Goal: Task Accomplishment & Management: Complete application form

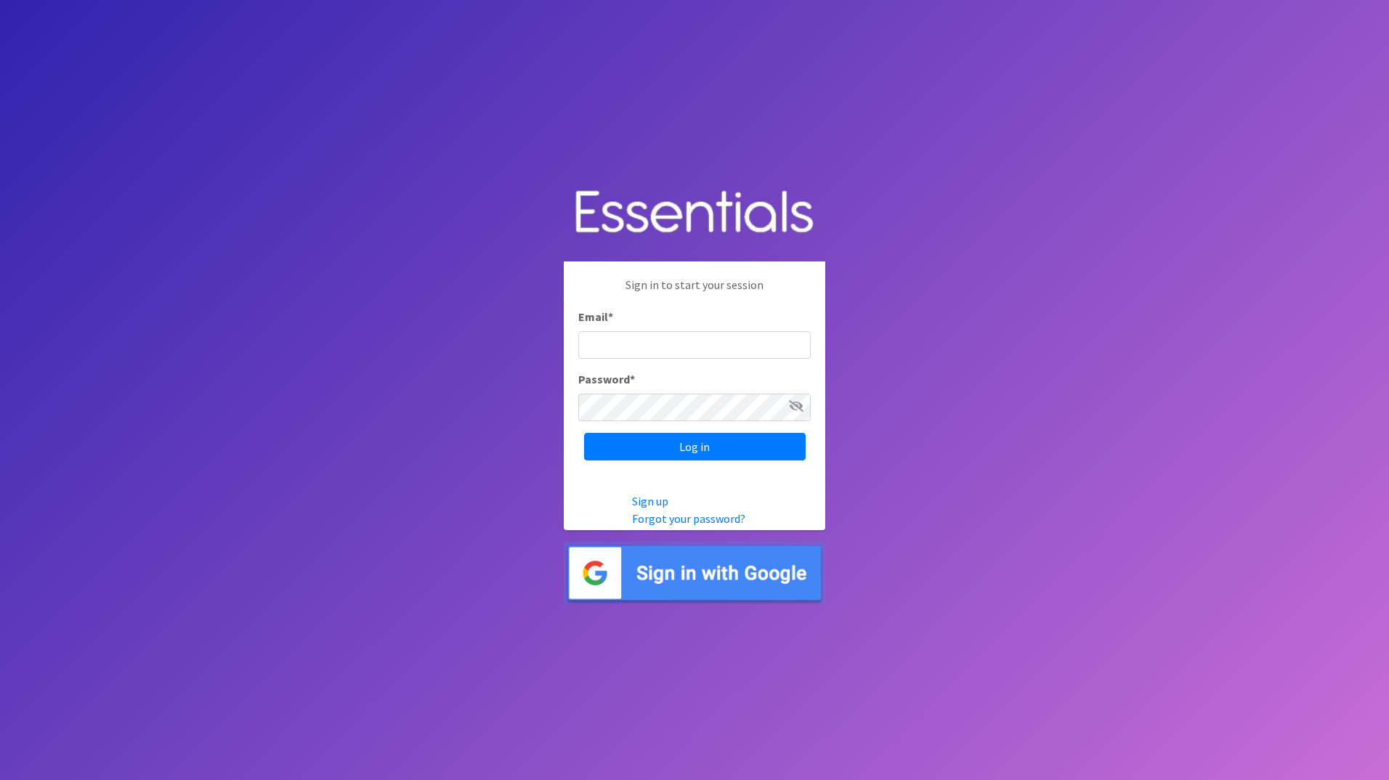
type input "c"
type input "[PERSON_NAME][EMAIL_ADDRESS][DOMAIN_NAME]"
click at [584, 433] on input "Log in" at bounding box center [695, 447] width 222 height 28
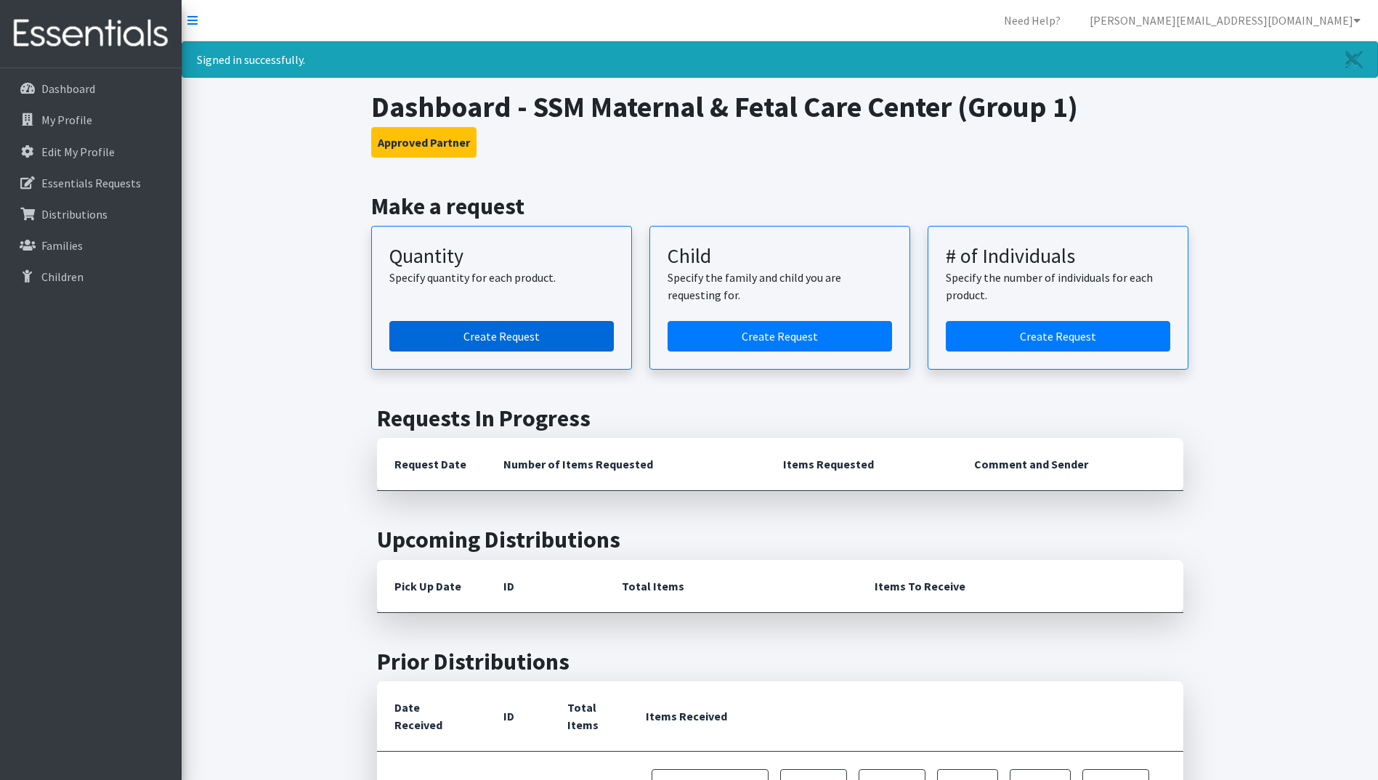
click at [501, 338] on link "Create Request" at bounding box center [501, 336] width 224 height 31
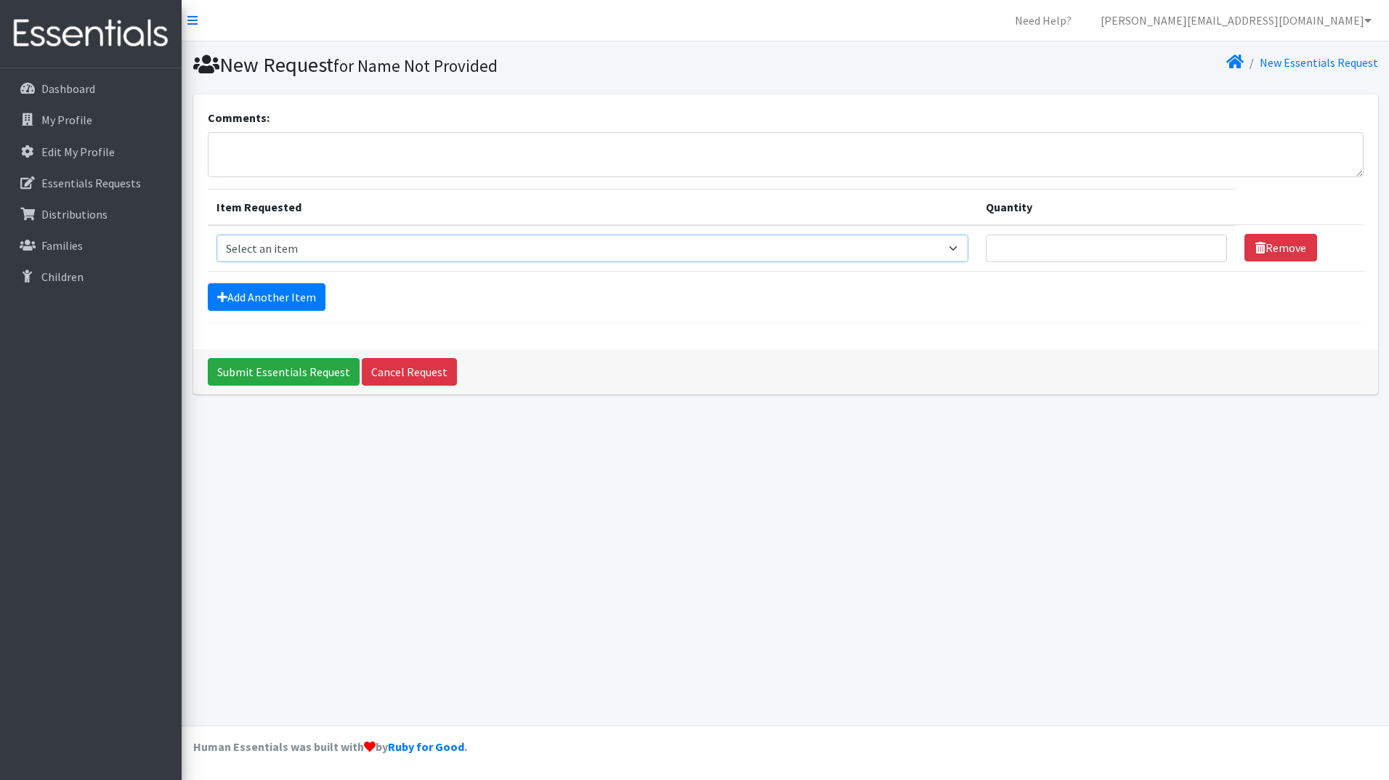
click at [376, 241] on select "Select an item Period Supplies: Mixed Kits (order by bag) Applicator-free tampo…" at bounding box center [592, 249] width 753 height 28
select select "1095"
click at [216, 235] on select "Select an item Period Supplies: Mixed Kits (order by bag) Applicator-free tampo…" at bounding box center [592, 249] width 753 height 28
click at [280, 288] on link "Add Another Item" at bounding box center [267, 297] width 118 height 28
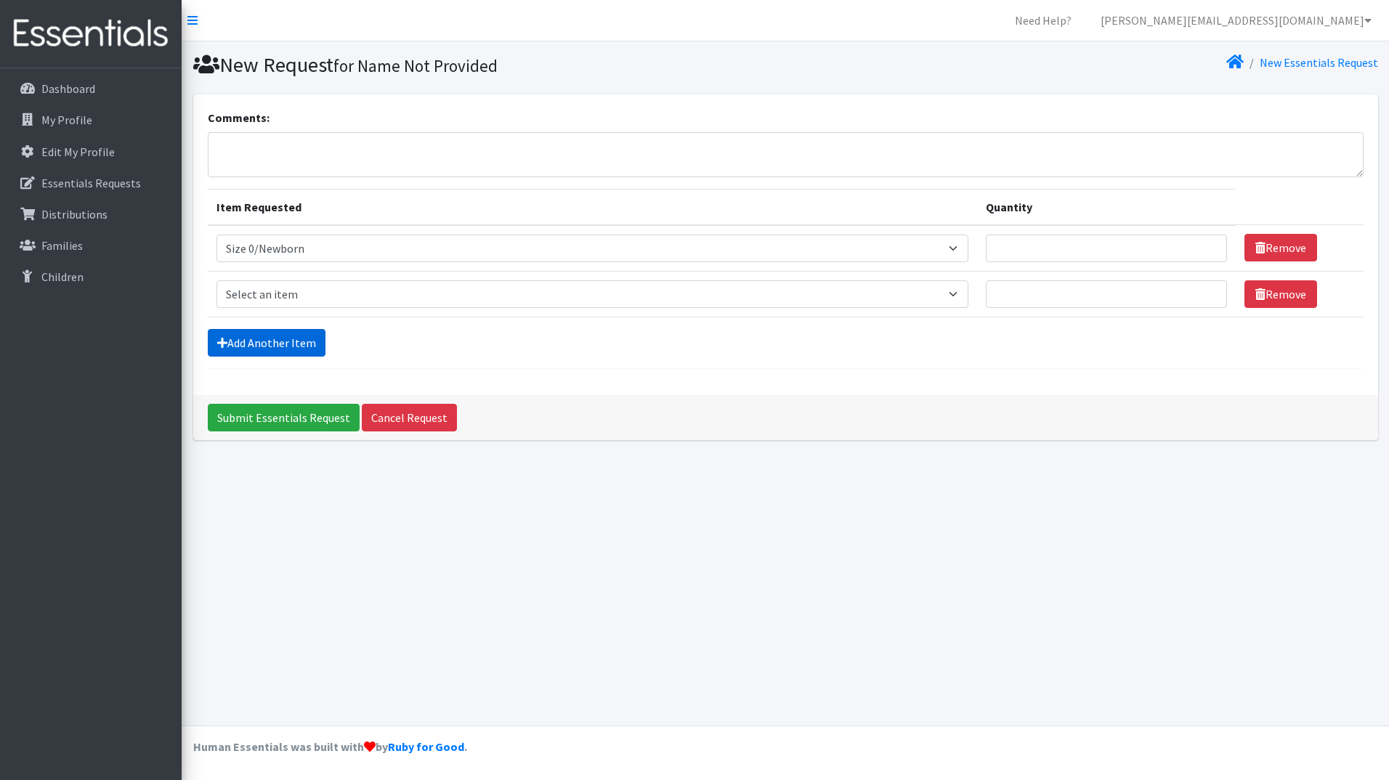
click at [284, 332] on link "Add Another Item" at bounding box center [267, 343] width 118 height 28
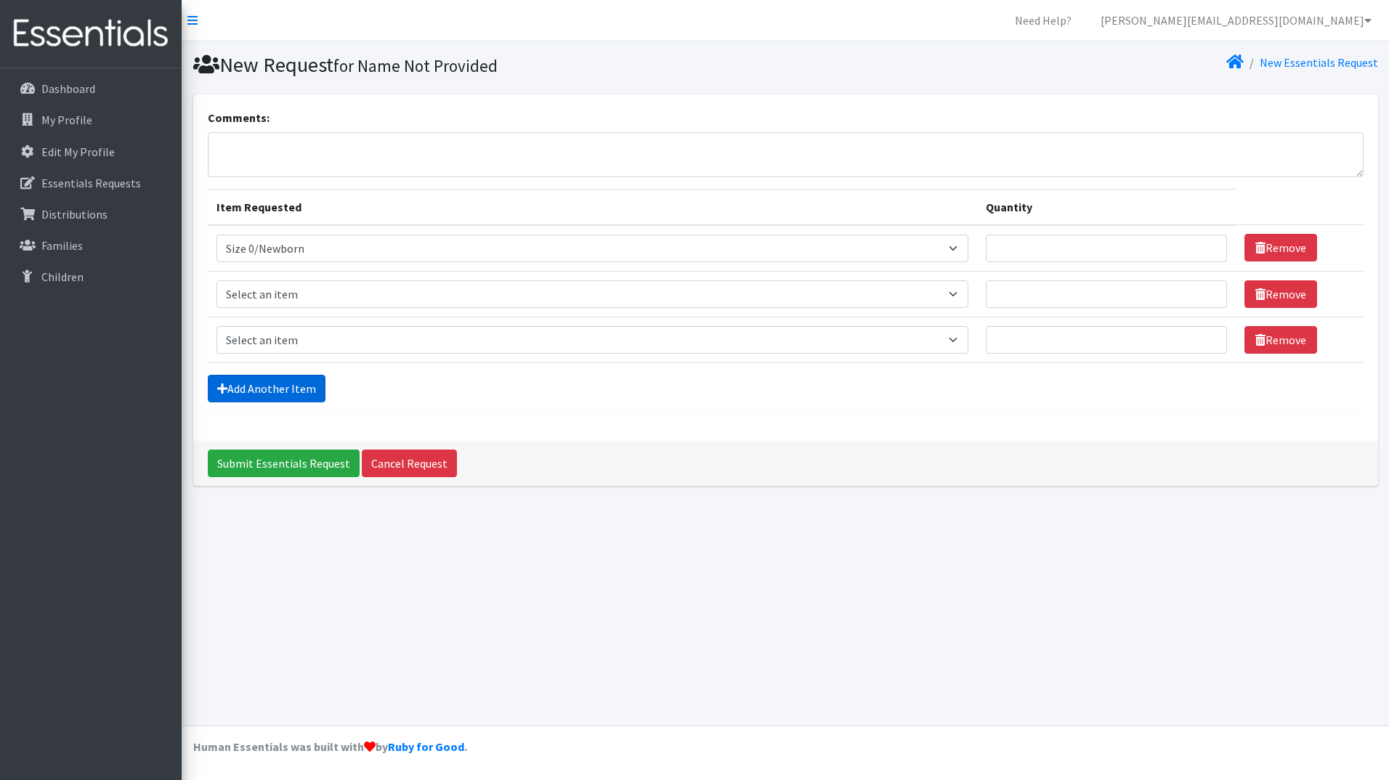
click at [280, 386] on link "Add Another Item" at bounding box center [267, 389] width 118 height 28
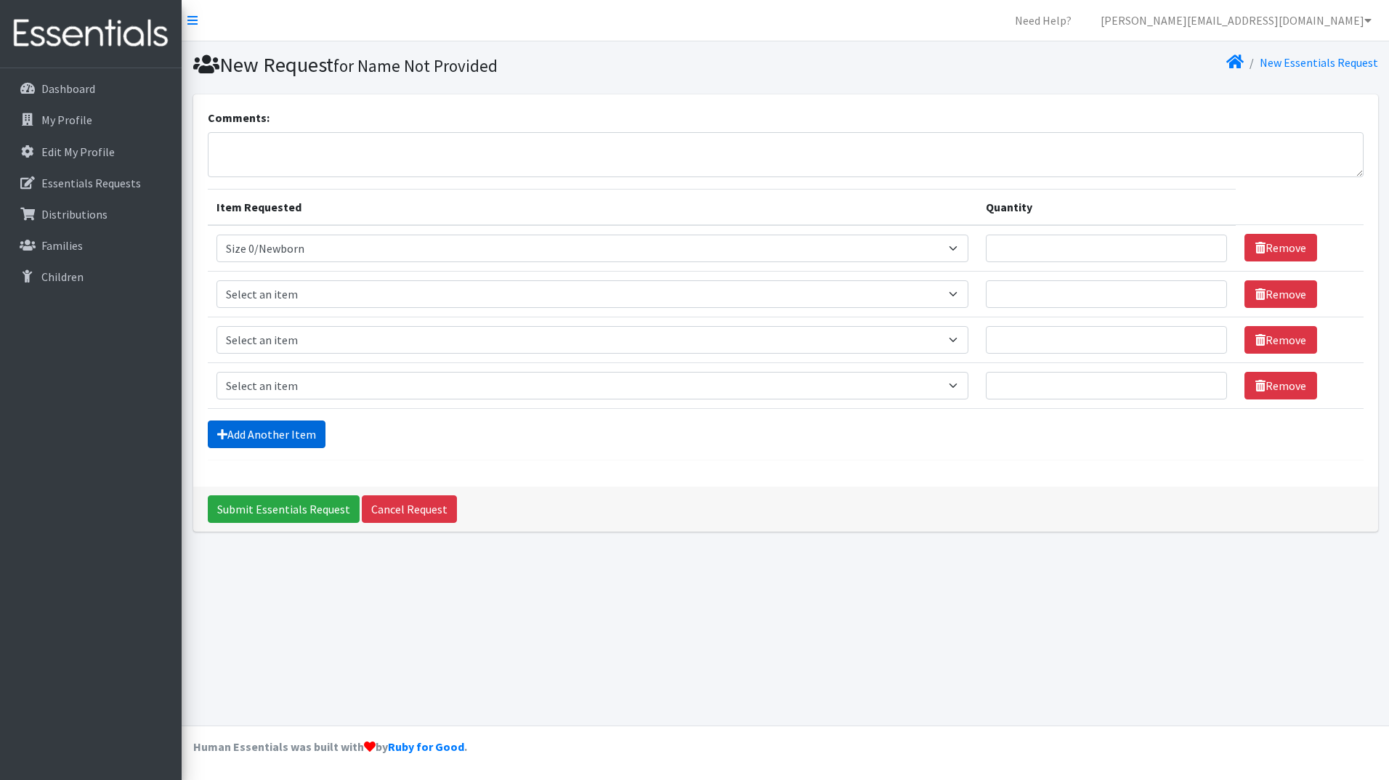
click at [281, 442] on link "Add Another Item" at bounding box center [267, 435] width 118 height 28
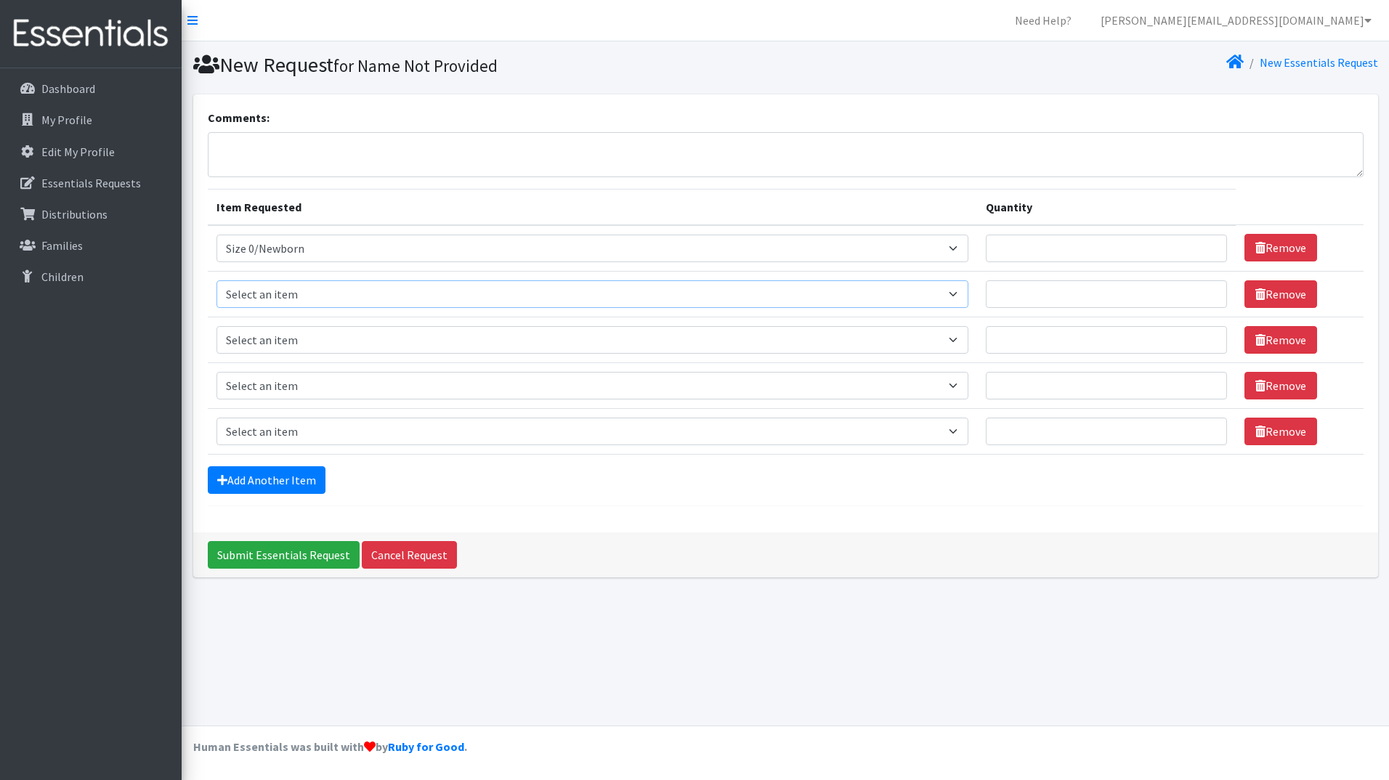
click at [319, 301] on select "Select an item Period Supplies: Mixed Kits (order by bag) Applicator-free tampo…" at bounding box center [592, 294] width 753 height 28
select select "1090"
click at [216, 280] on select "Select an item Period Supplies: Mixed Kits (order by bag) Applicator-free tampo…" at bounding box center [592, 294] width 753 height 28
click at [320, 346] on select "Select an item Period Supplies: Mixed Kits (order by bag) Applicator-free tampo…" at bounding box center [592, 340] width 753 height 28
select select "1091"
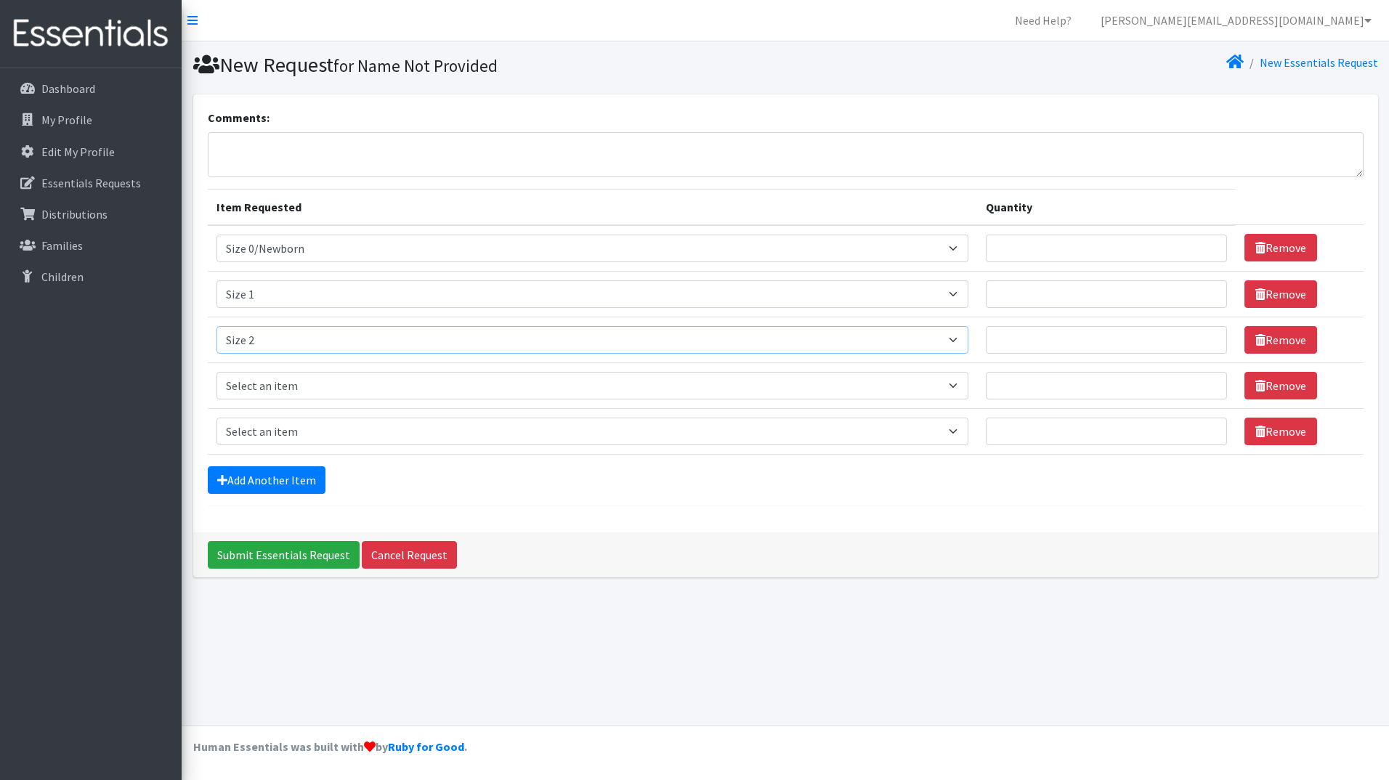
click at [216, 326] on select "Select an item Period Supplies: Mixed Kits (order by bag) Applicator-free tampo…" at bounding box center [592, 340] width 753 height 28
click at [334, 385] on select "Select an item Period Supplies: Mixed Kits (order by bag) Applicator-free tampo…" at bounding box center [592, 386] width 753 height 28
select select "1094"
click at [216, 372] on select "Select an item Period Supplies: Mixed Kits (order by bag) Applicator-free tampo…" at bounding box center [592, 386] width 753 height 28
click at [292, 437] on select "Select an item Period Supplies: Mixed Kits (order by bag) Applicator-free tampo…" at bounding box center [592, 432] width 753 height 28
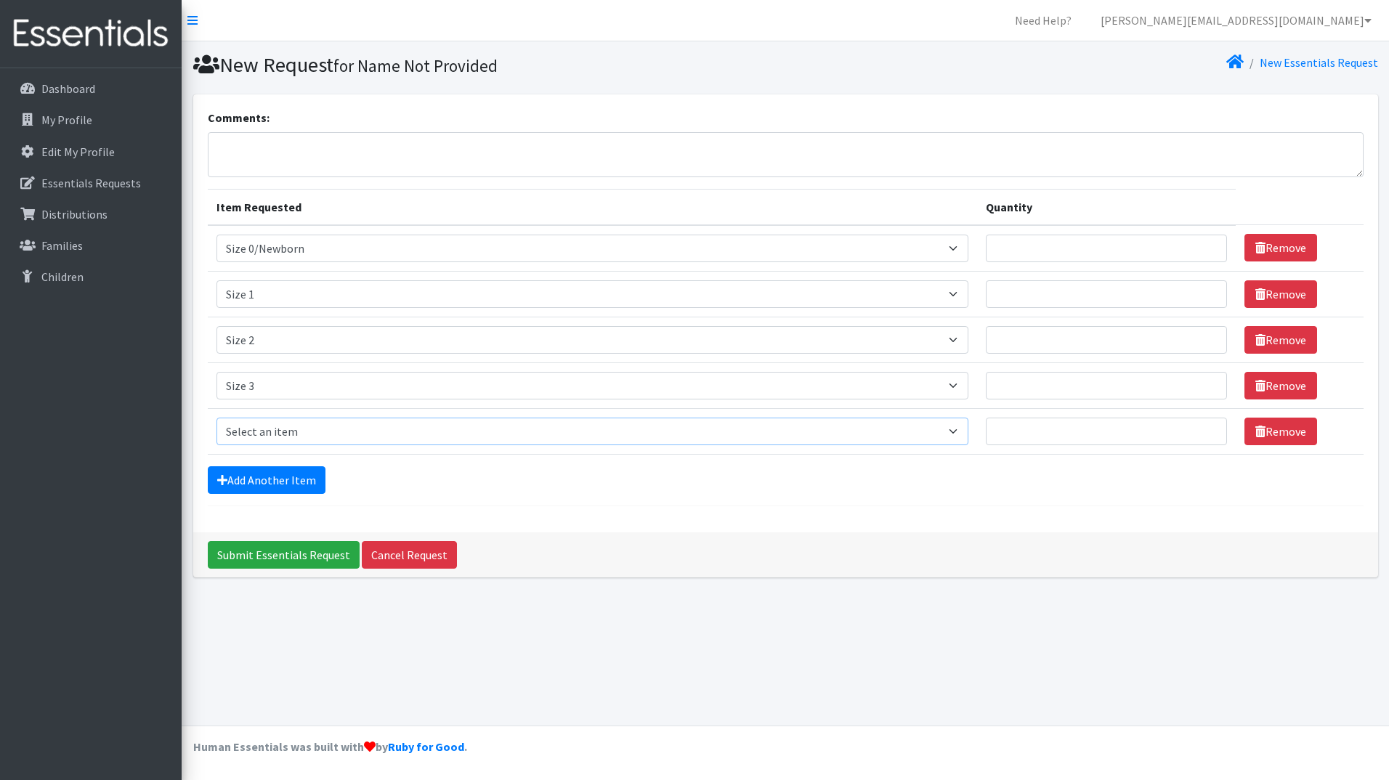
select select "1097"
click at [216, 418] on select "Select an item Period Supplies: Mixed Kits (order by bag) Applicator-free tampo…" at bounding box center [592, 432] width 753 height 28
click at [264, 482] on link "Add Another Item" at bounding box center [267, 480] width 118 height 28
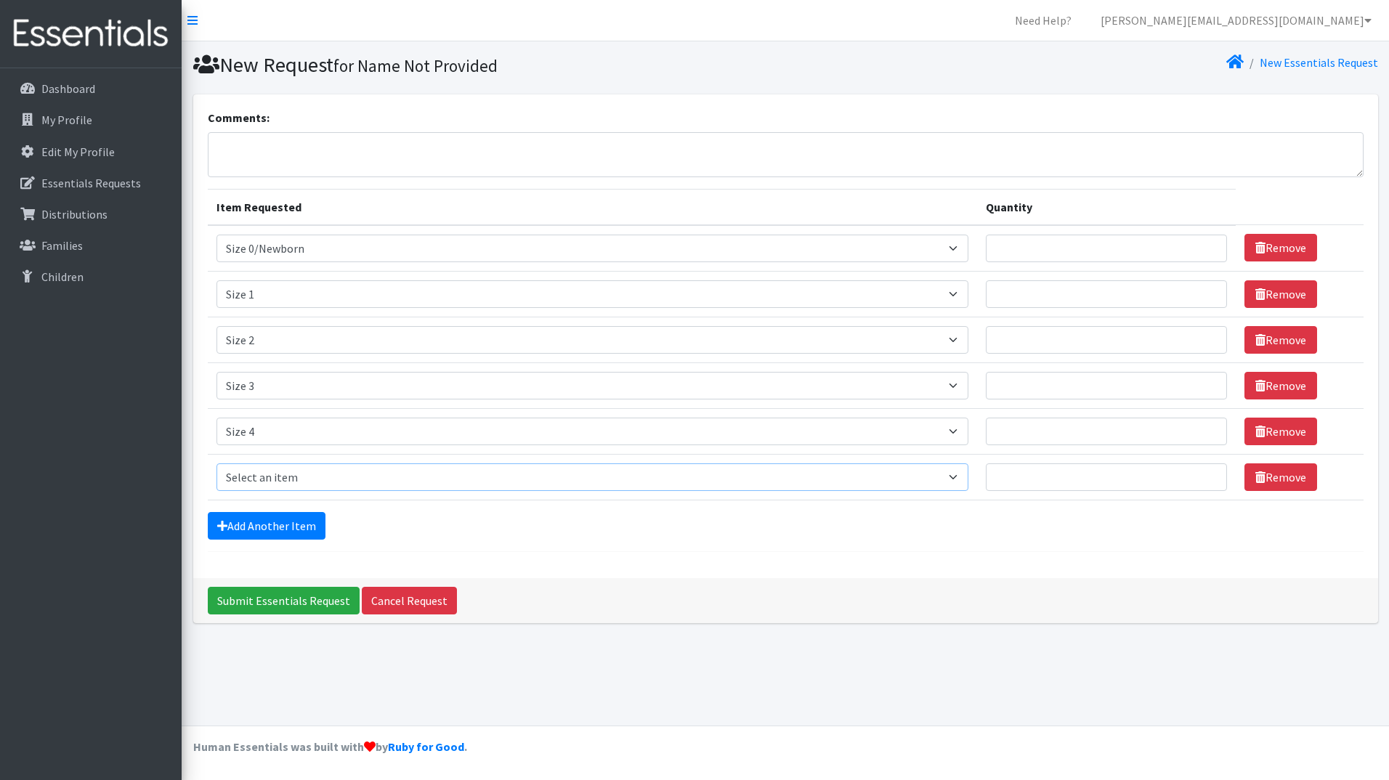
click at [280, 471] on select "Select an item Period Supplies: Mixed Kits (order by bag) Applicator-free tampo…" at bounding box center [592, 477] width 753 height 28
select select "1098"
click at [216, 463] on select "Select an item Period Supplies: Mixed Kits (order by bag) Applicator-free tampo…" at bounding box center [592, 477] width 753 height 28
click at [251, 527] on link "Add Another Item" at bounding box center [267, 526] width 118 height 28
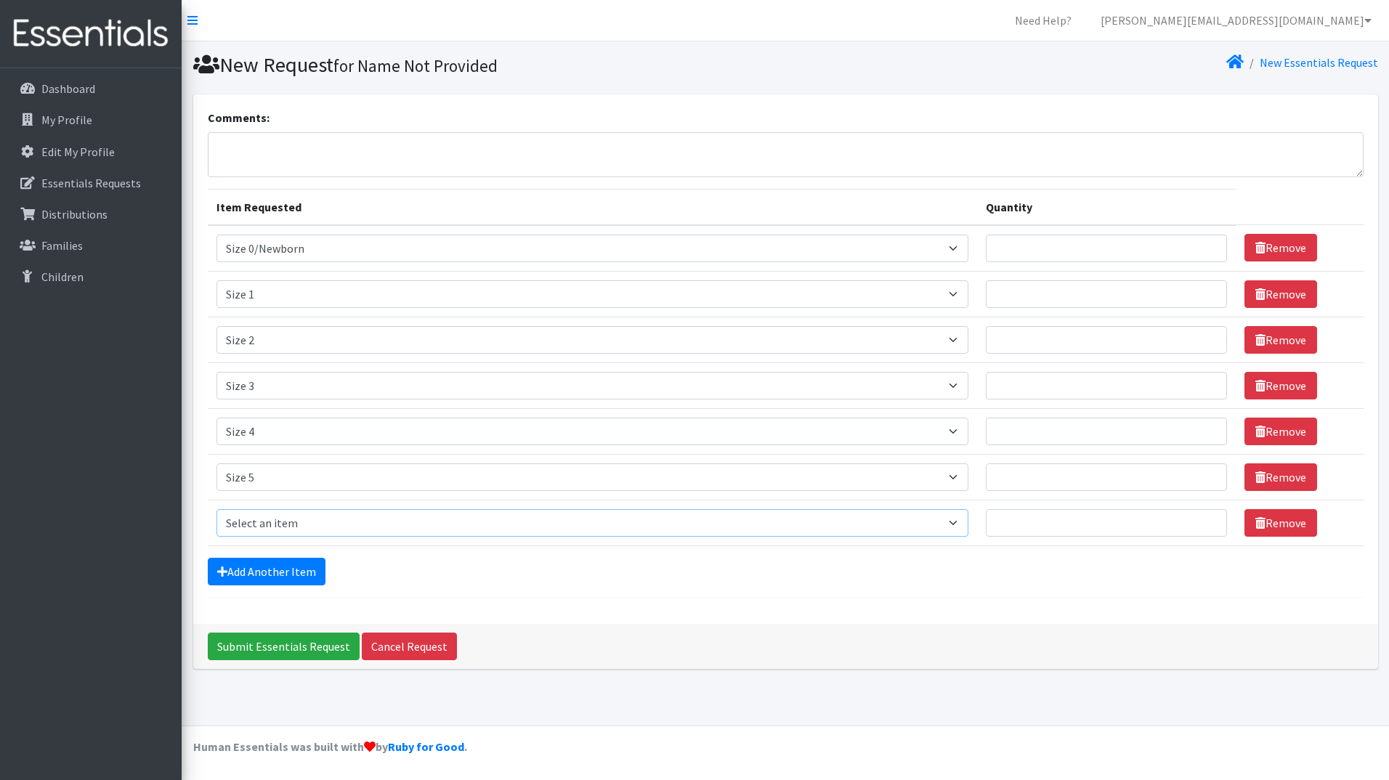
click at [260, 518] on select "Select an item Period Supplies: Mixed Kits (order by bag) Applicator-free tampo…" at bounding box center [592, 523] width 753 height 28
select select "1100"
click at [216, 509] on select "Select an item Period Supplies: Mixed Kits (order by bag) Applicator-free tampo…" at bounding box center [592, 523] width 753 height 28
click at [247, 563] on link "Add Another Item" at bounding box center [267, 572] width 118 height 28
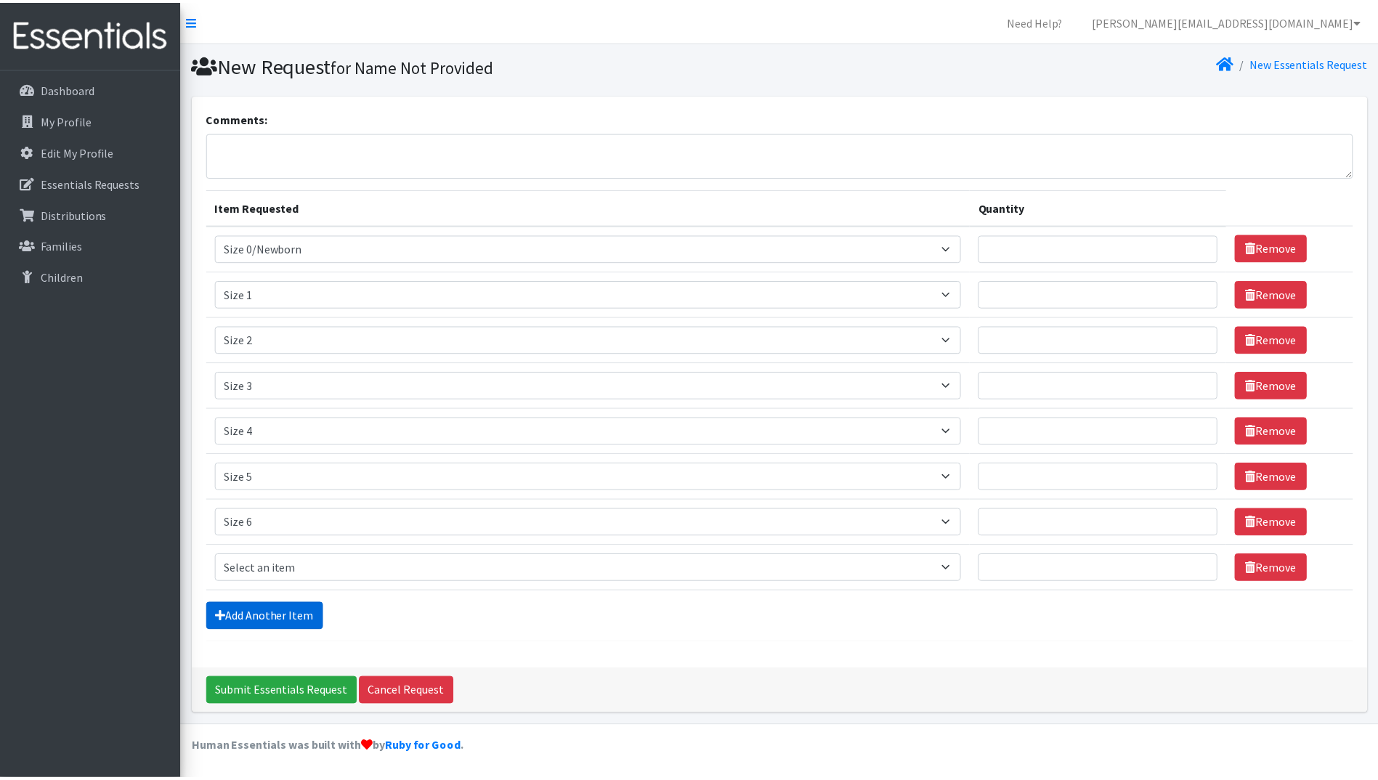
scroll to position [1, 0]
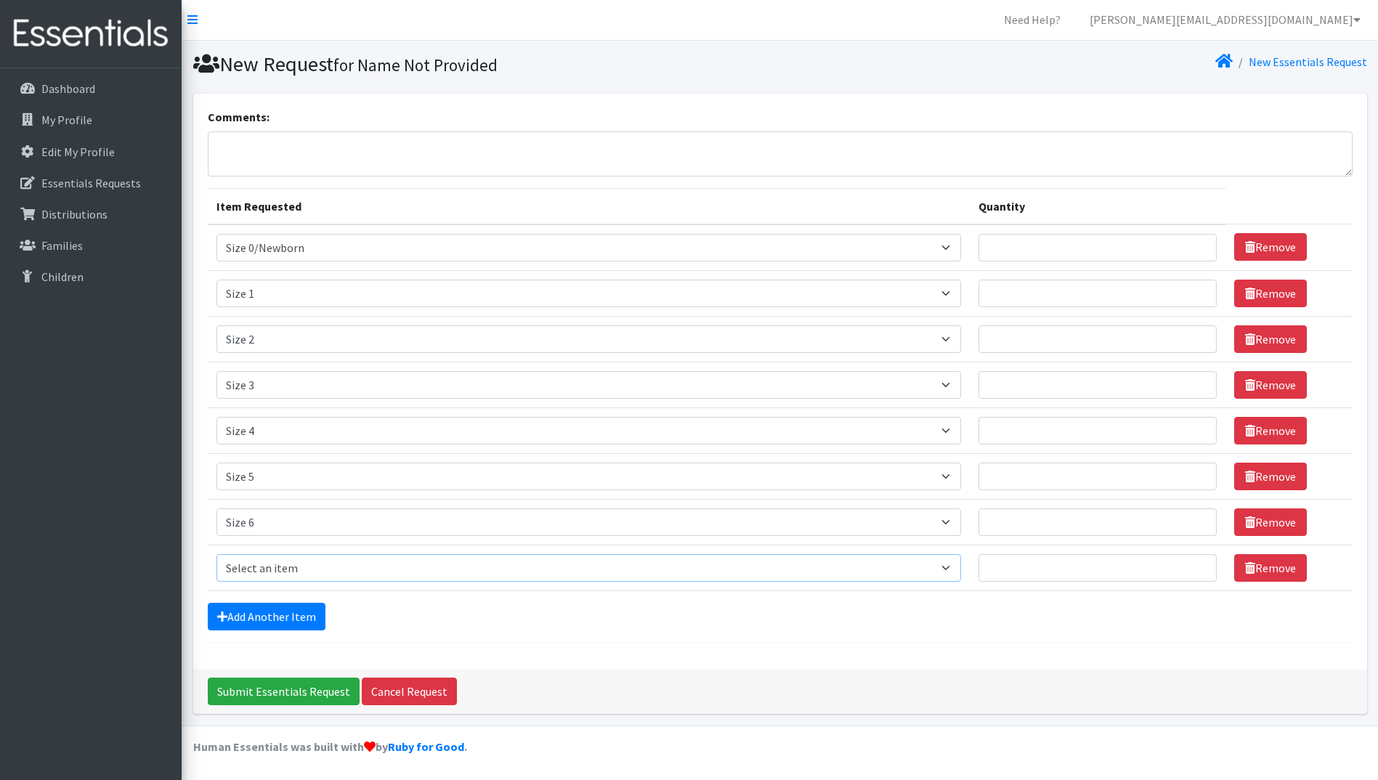
click at [264, 567] on select "Select an item Period Supplies: Mixed Kits (order by bag) Applicator-free tampo…" at bounding box center [588, 568] width 745 height 28
select select "1105"
click at [216, 554] on select "Select an item Period Supplies: Mixed Kits (order by bag) Applicator-free tampo…" at bounding box center [588, 568] width 745 height 28
click at [255, 604] on link "Add Another Item" at bounding box center [267, 617] width 118 height 28
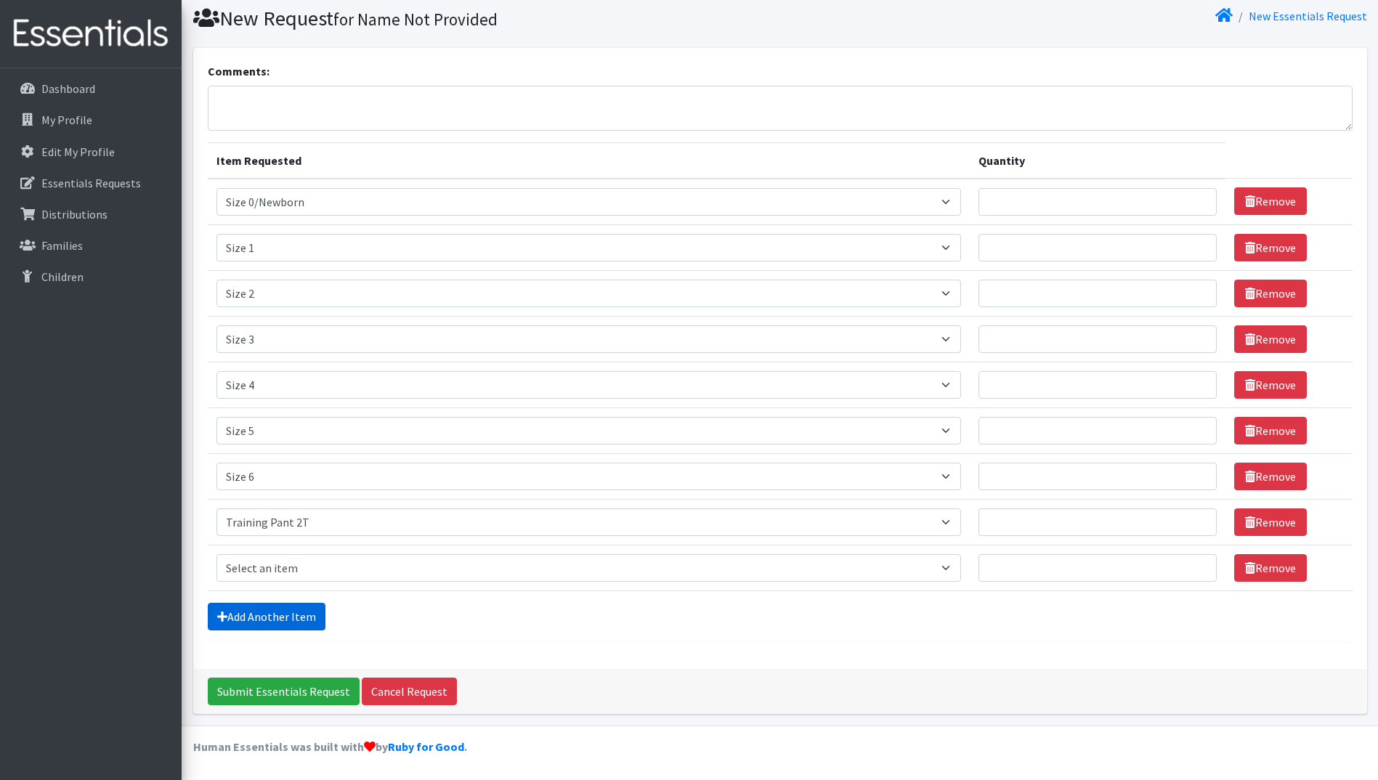
click at [256, 617] on link "Add Another Item" at bounding box center [267, 617] width 118 height 28
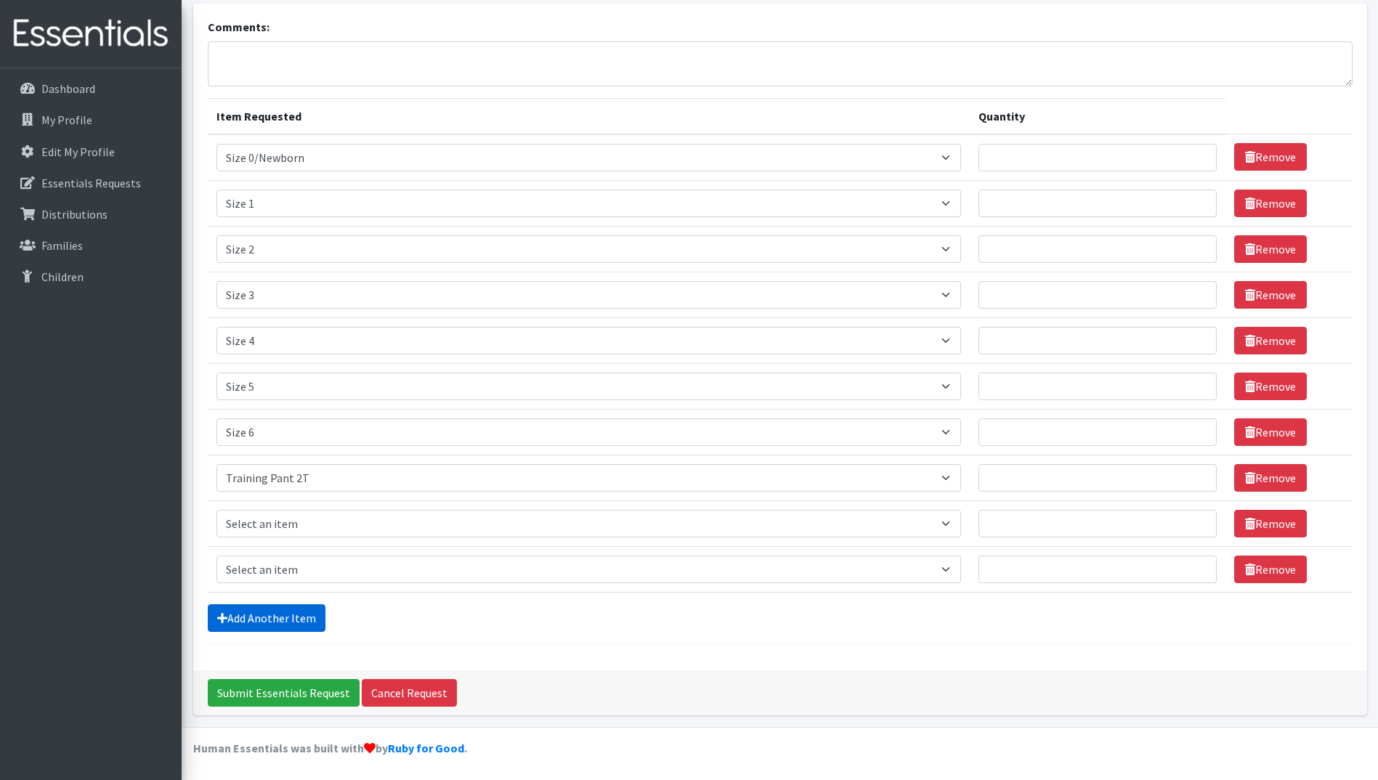
scroll to position [92, 0]
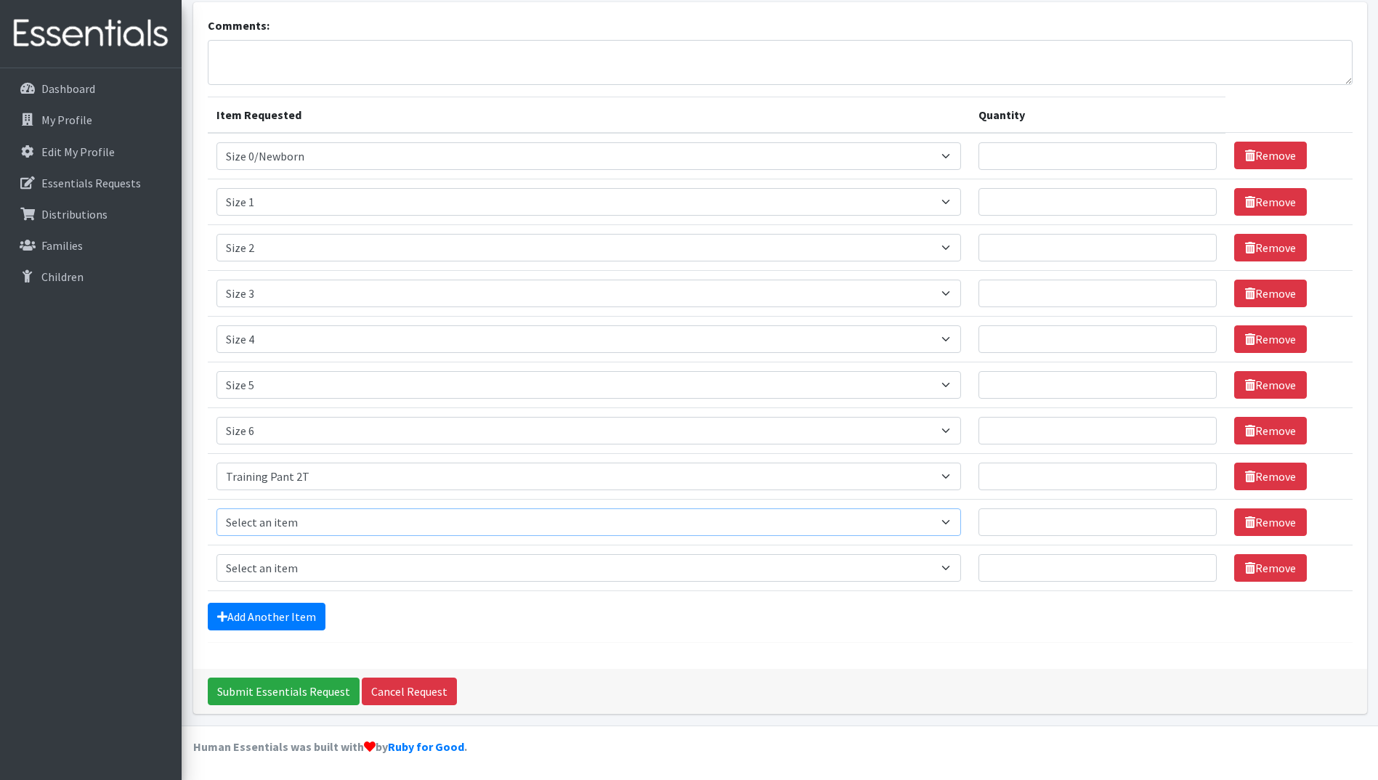
drag, startPoint x: 271, startPoint y: 524, endPoint x: 277, endPoint y: 507, distance: 17.7
click at [271, 524] on select "Select an item Period Supplies: Mixed Kits (order by bag) Applicator-free tampo…" at bounding box center [588, 522] width 745 height 28
select select "1107"
click at [216, 508] on select "Select an item Period Supplies: Mixed Kits (order by bag) Applicator-free tampo…" at bounding box center [588, 522] width 745 height 28
click at [289, 579] on select "Select an item Period Supplies: Mixed Kits (order by bag) Applicator-free tampo…" at bounding box center [588, 568] width 745 height 28
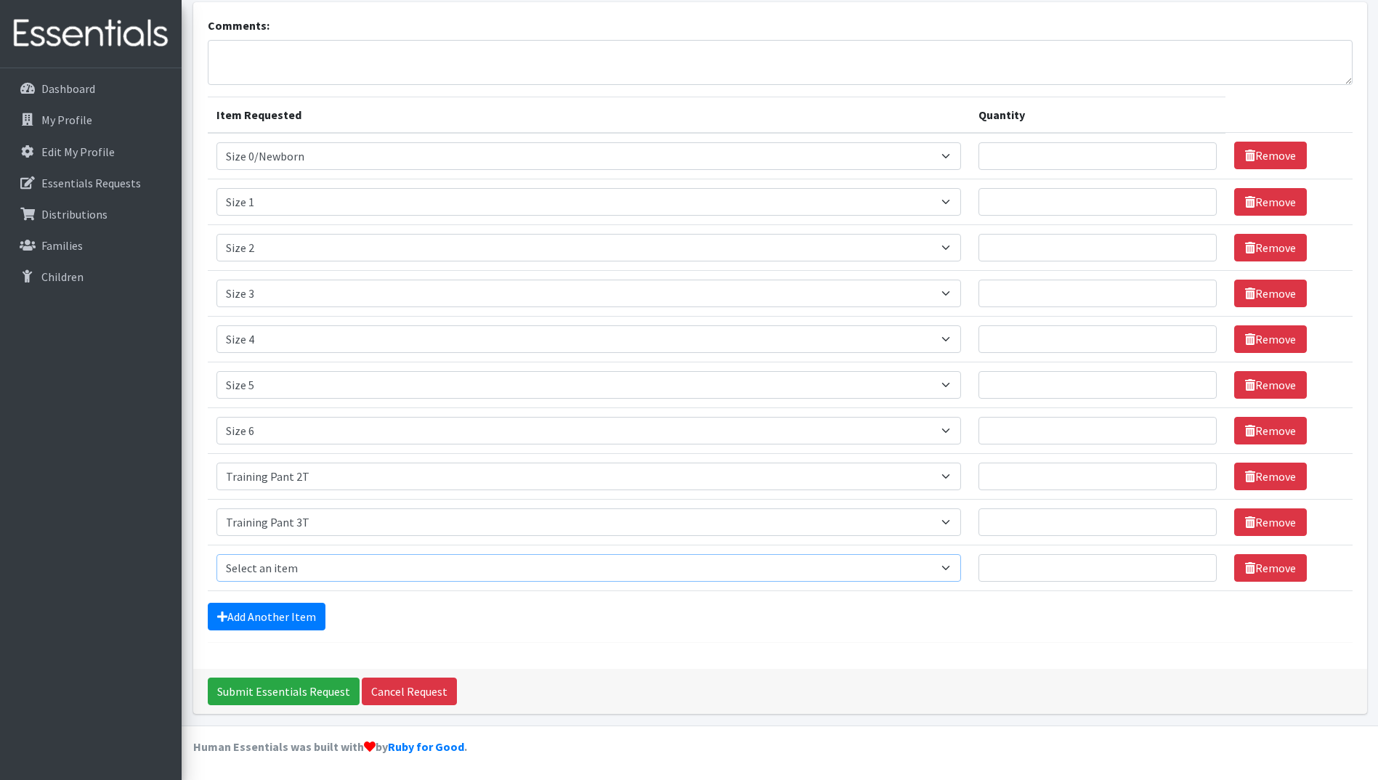
click at [289, 579] on select "Select an item Period Supplies: Mixed Kits (order by bag) Applicator-free tampo…" at bounding box center [588, 568] width 745 height 28
click at [285, 575] on select "Select an item Period Supplies: Mixed Kits (order by bag) Applicator-free tampo…" at bounding box center [588, 568] width 745 height 28
select select "1093"
click at [216, 554] on select "Select an item Period Supplies: Mixed Kits (order by bag) Applicator-free tampo…" at bounding box center [588, 568] width 745 height 28
click at [294, 617] on link "Add Another Item" at bounding box center [267, 617] width 118 height 28
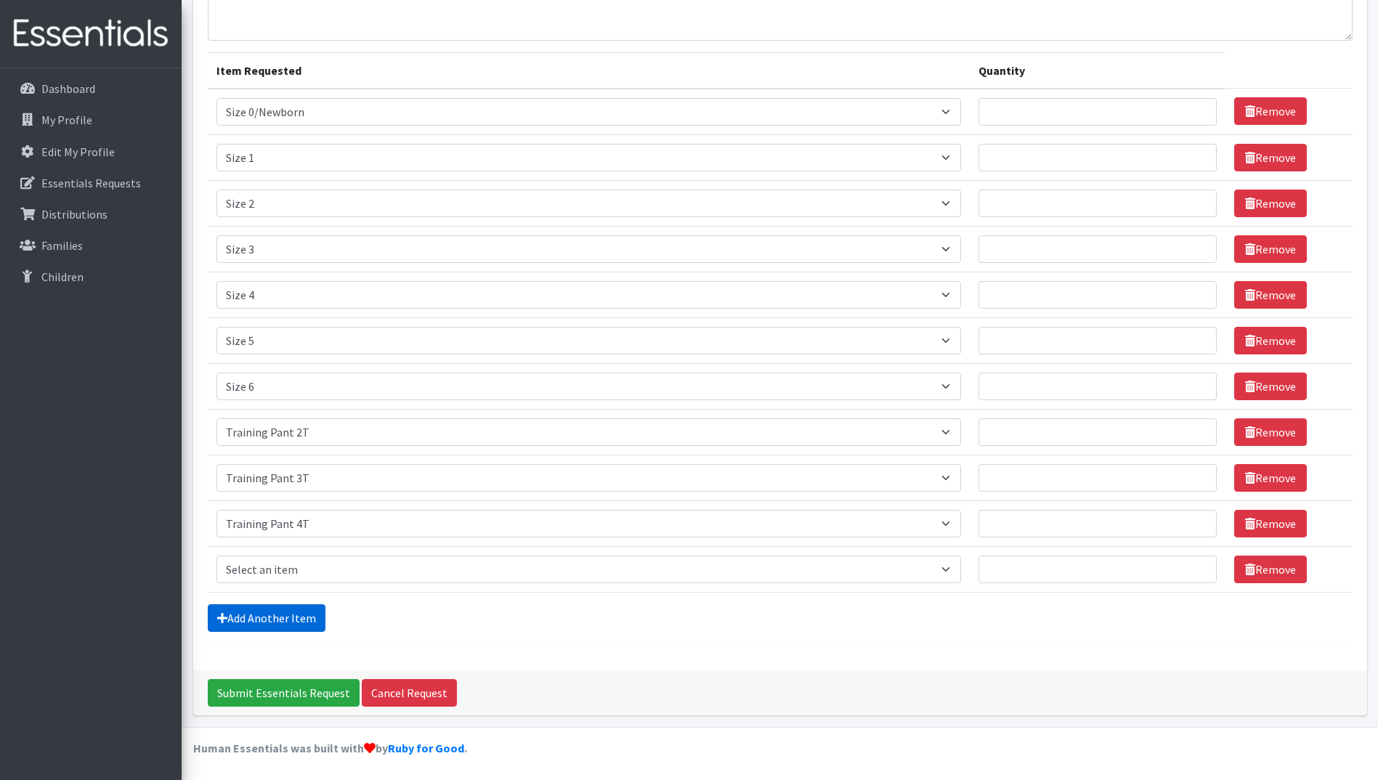
scroll to position [138, 0]
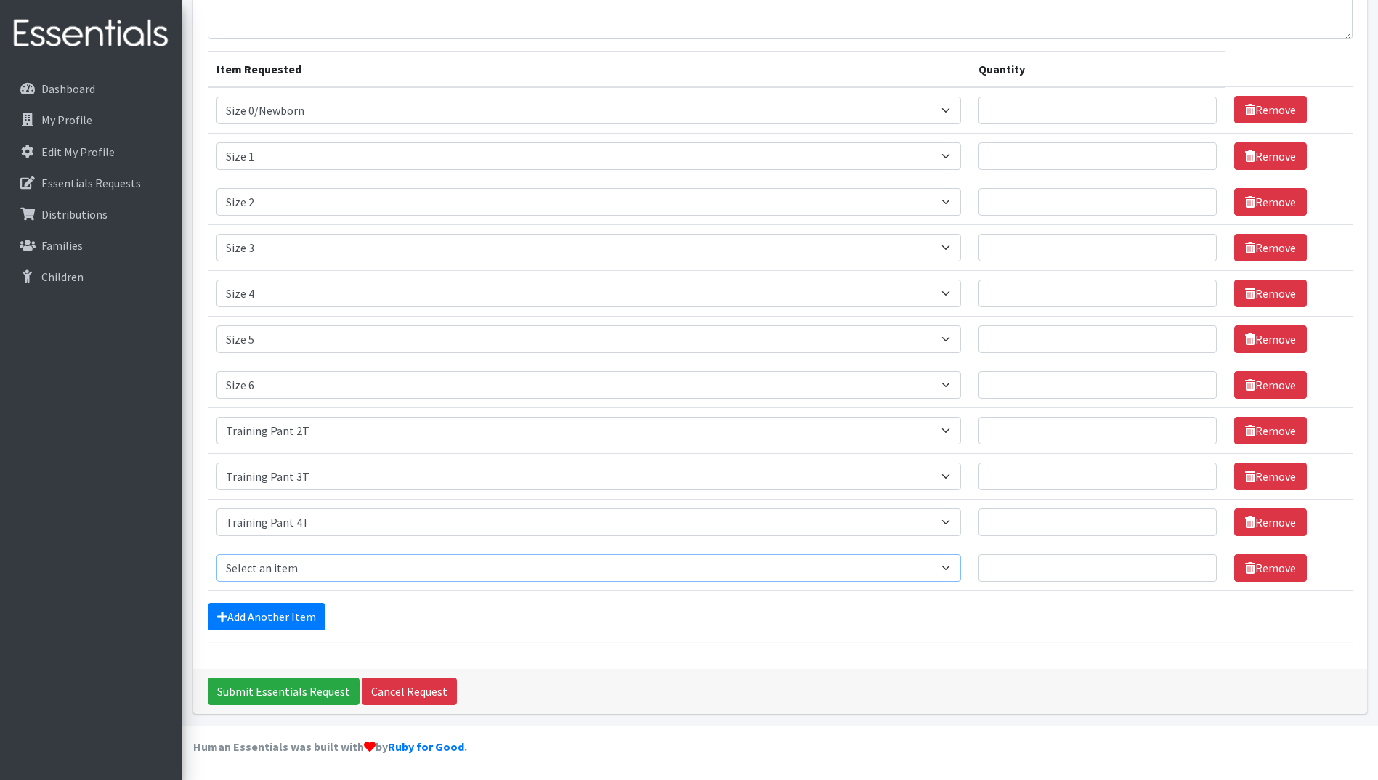
click at [295, 574] on select "Select an item Period Supplies: Mixed Kits (order by bag) Applicator-free tampo…" at bounding box center [588, 568] width 745 height 28
select select "8796"
click at [216, 554] on select "Select an item Period Supplies: Mixed Kits (order by bag) Applicator-free tampo…" at bounding box center [588, 568] width 745 height 28
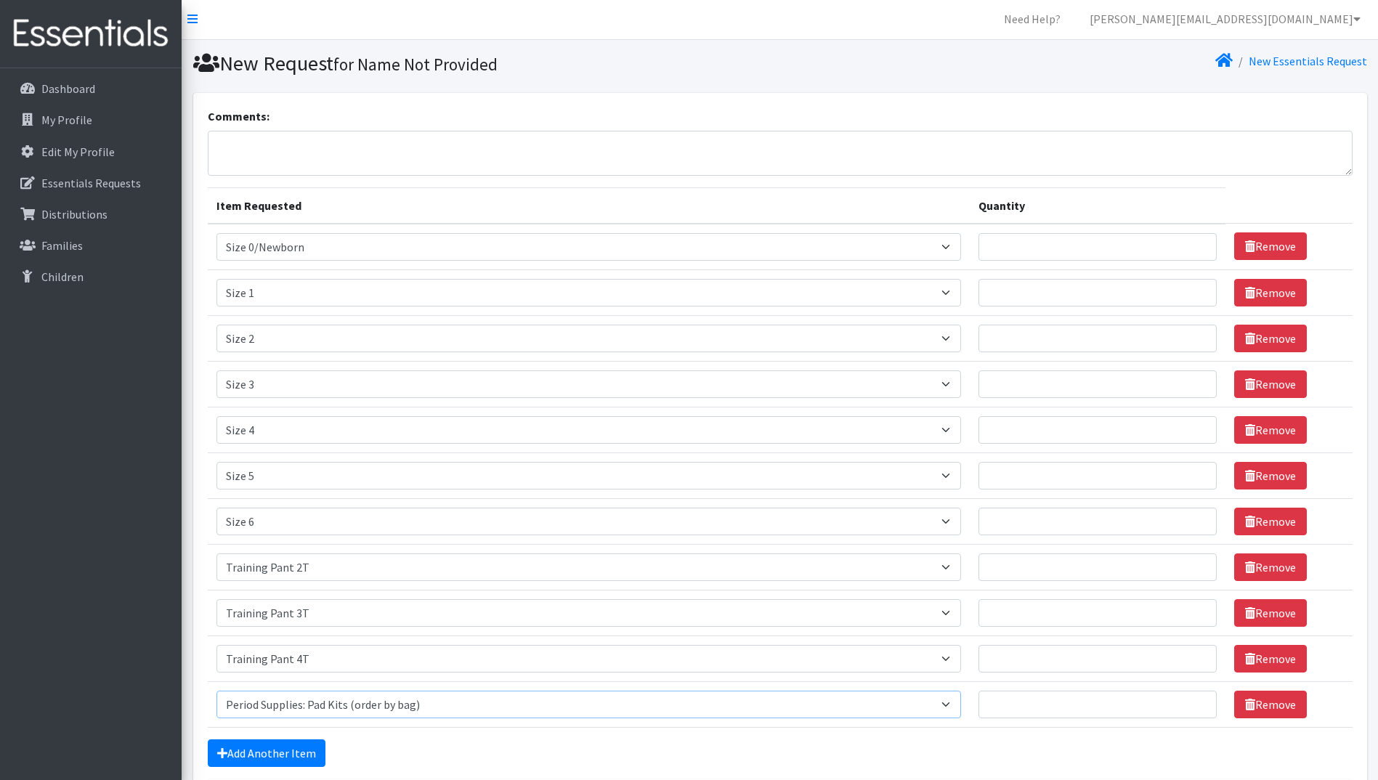
scroll to position [0, 0]
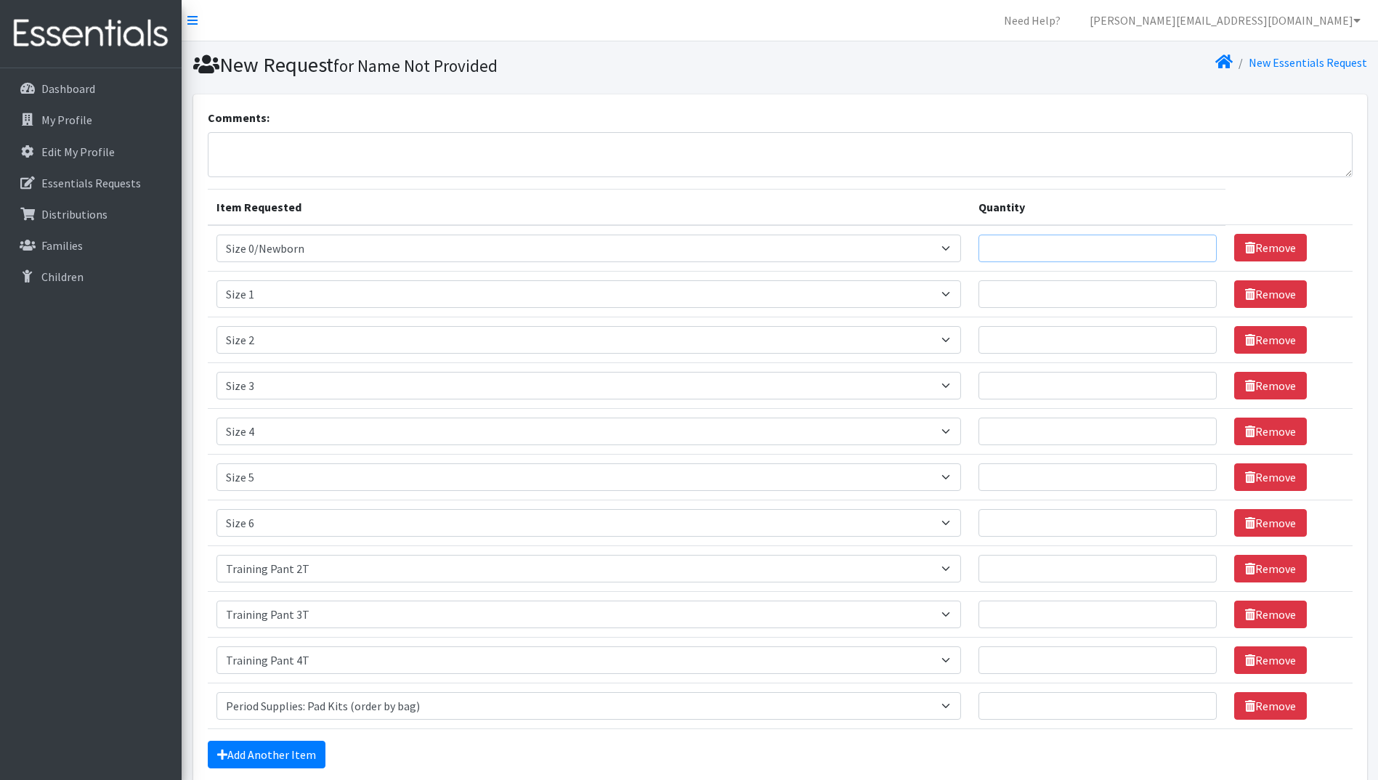
click at [1025, 256] on input "Quantity" at bounding box center [1097, 249] width 238 height 28
type input "2750"
click at [1017, 284] on input "Quantity" at bounding box center [1097, 294] width 238 height 28
type input "3"
type input "2250"
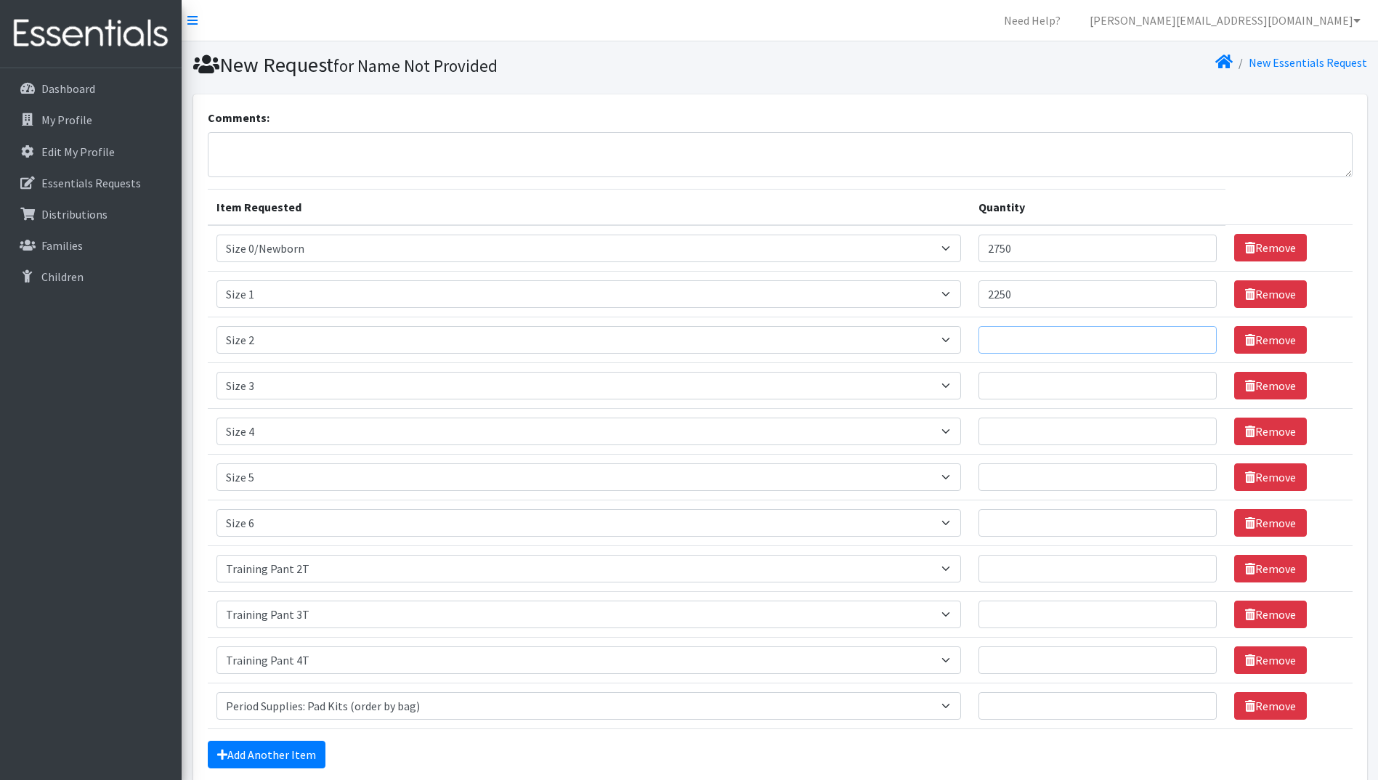
click at [1016, 339] on input "Quantity" at bounding box center [1097, 340] width 238 height 28
type input "1875"
click at [1018, 386] on input "Quantity" at bounding box center [1097, 386] width 238 height 28
type input "500"
click at [1017, 426] on input "Quantity" at bounding box center [1097, 432] width 238 height 28
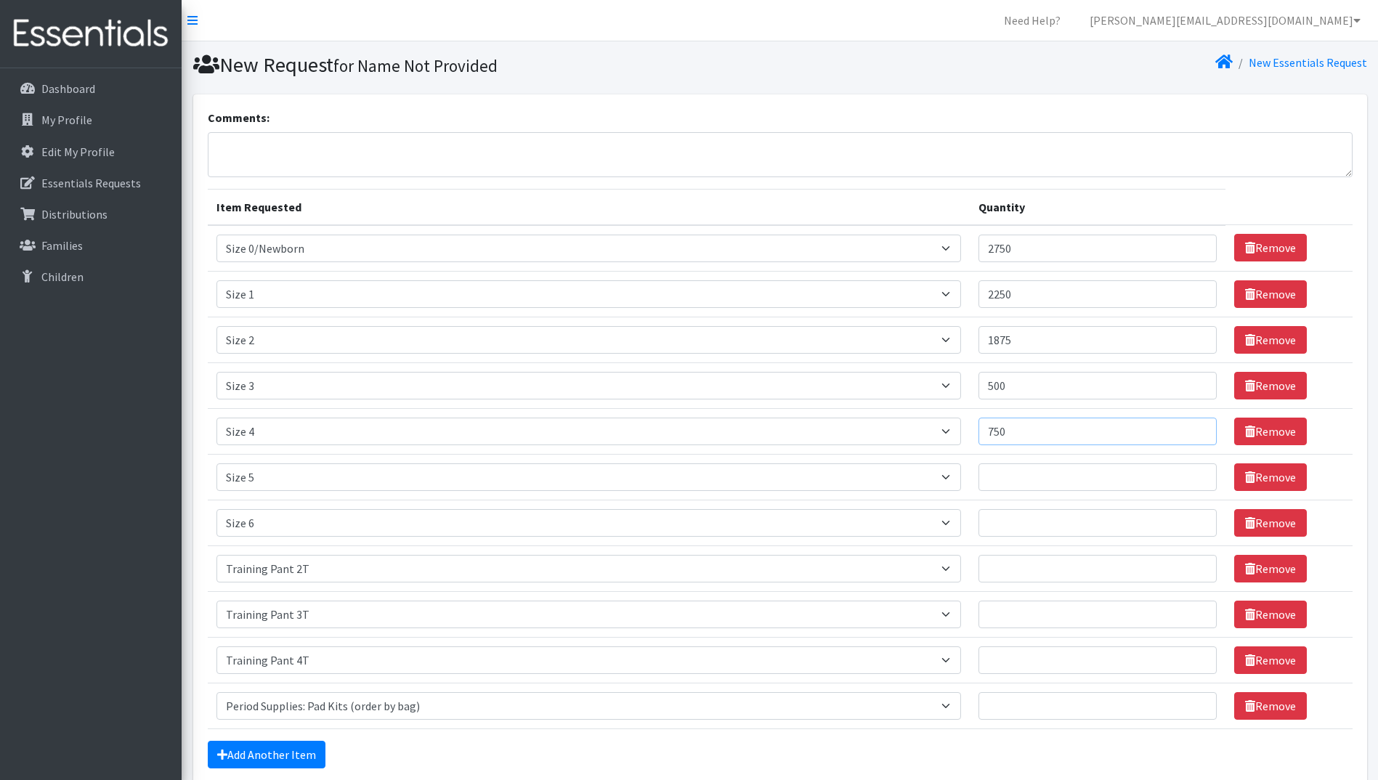
type input "750"
click at [1018, 469] on input "Quantity" at bounding box center [1097, 477] width 238 height 28
type input "1000"
click at [1040, 517] on input "Quantity" at bounding box center [1097, 523] width 238 height 28
type input "300"
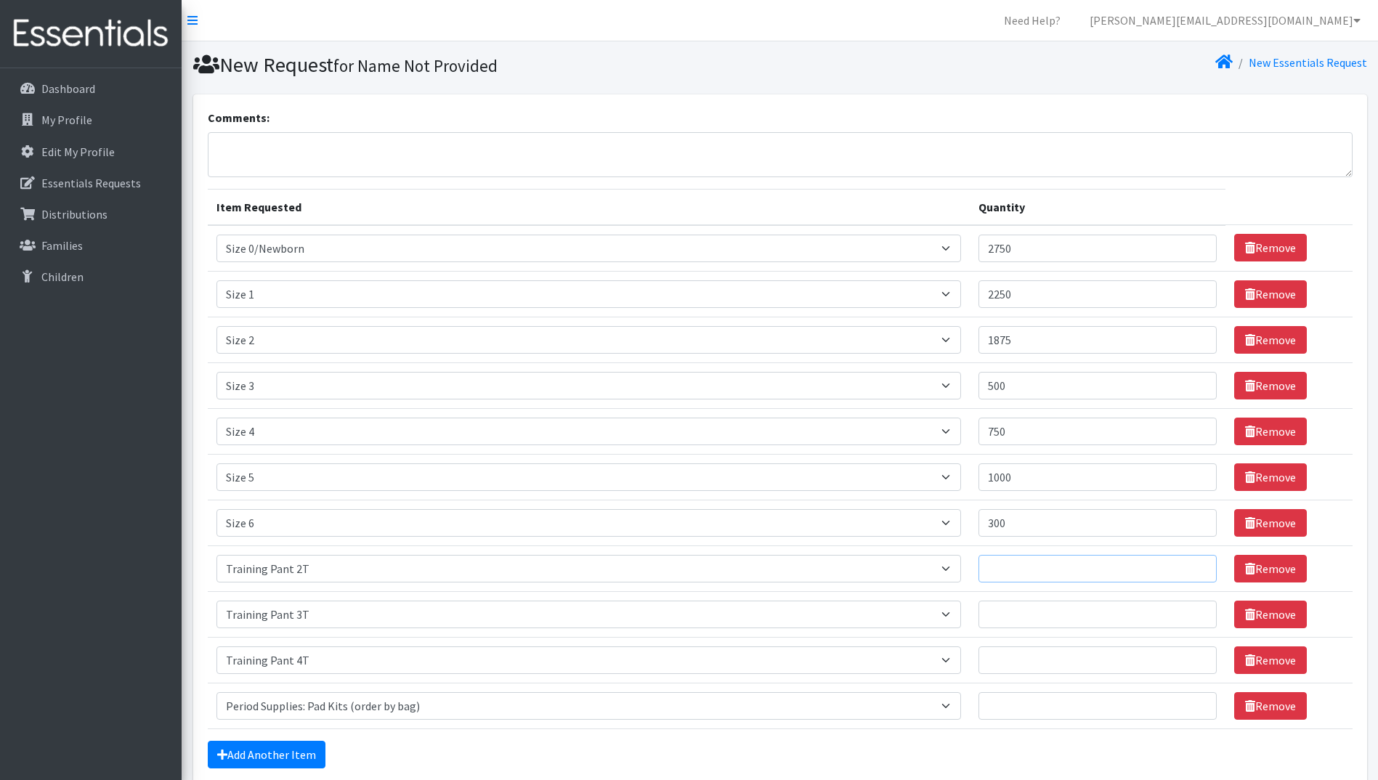
click at [1019, 570] on input "Quantity" at bounding box center [1097, 569] width 238 height 28
type input "5"
click at [1008, 609] on input "Quantity" at bounding box center [1097, 615] width 238 height 28
type input "5"
click at [1053, 654] on input "Quantity" at bounding box center [1097, 660] width 238 height 28
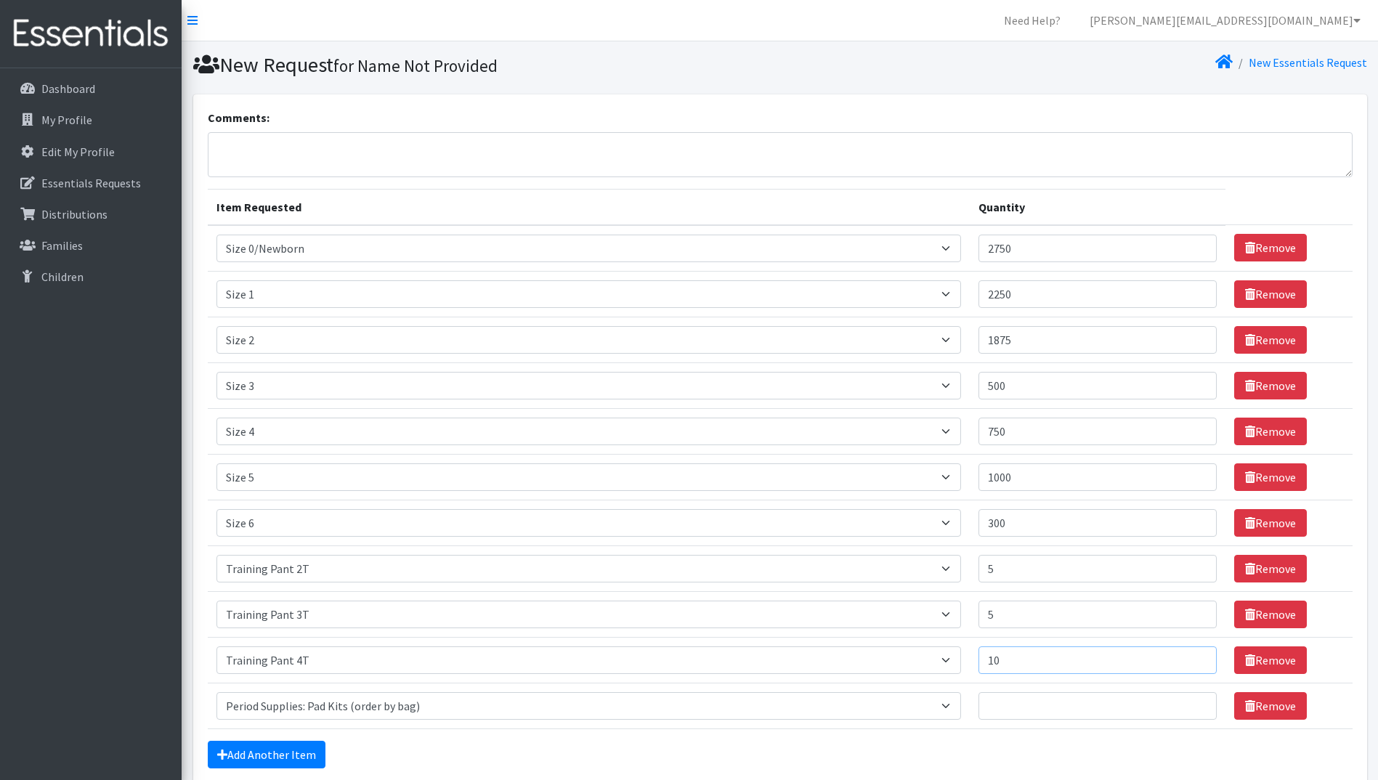
type input "1"
click at [1035, 621] on input "5" at bounding box center [1097, 615] width 238 height 28
click at [1033, 572] on input "5" at bounding box center [1097, 569] width 238 height 28
type input "50"
click at [1029, 608] on input "Quantity" at bounding box center [1097, 615] width 238 height 28
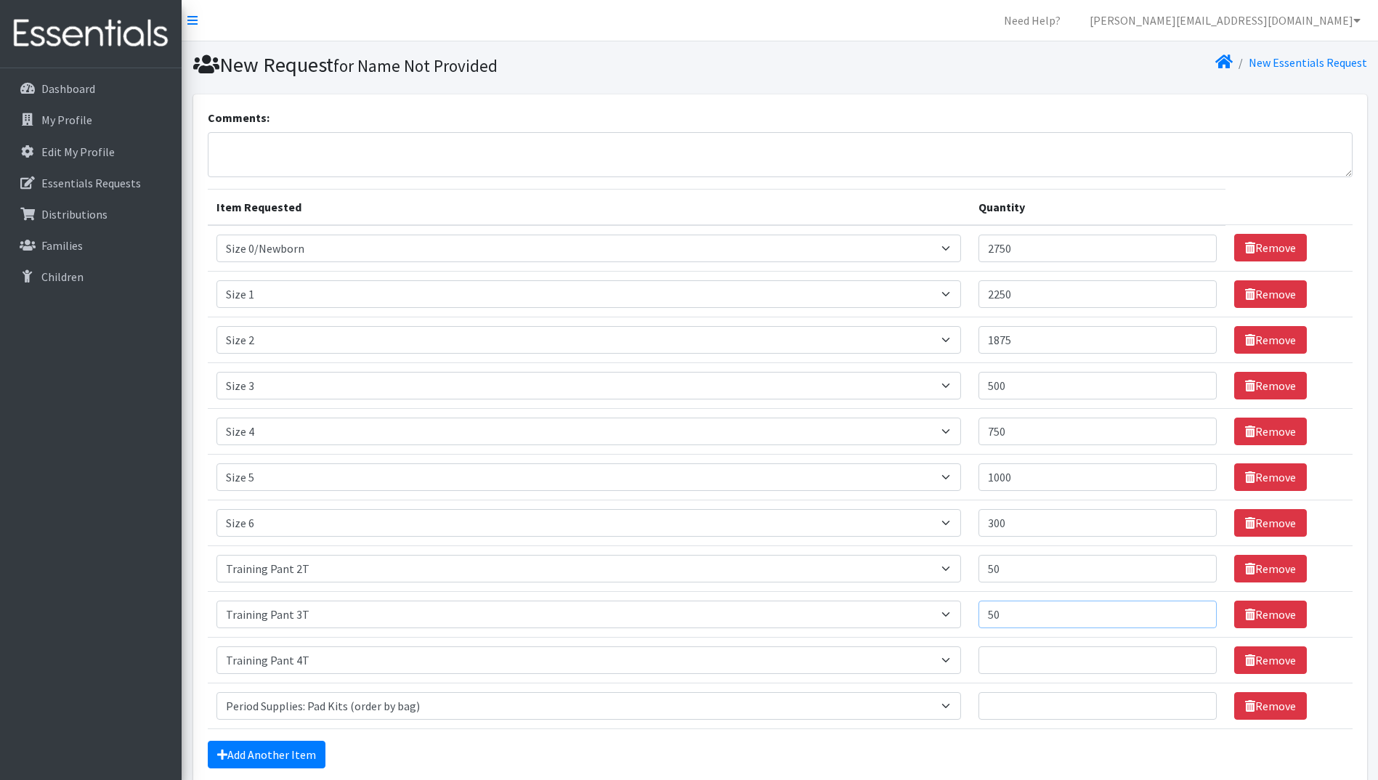
type input "50"
click at [1024, 659] on input "Quantity" at bounding box center [1097, 660] width 238 height 28
type input "100"
click at [1036, 715] on input "Quantity" at bounding box center [1097, 706] width 238 height 28
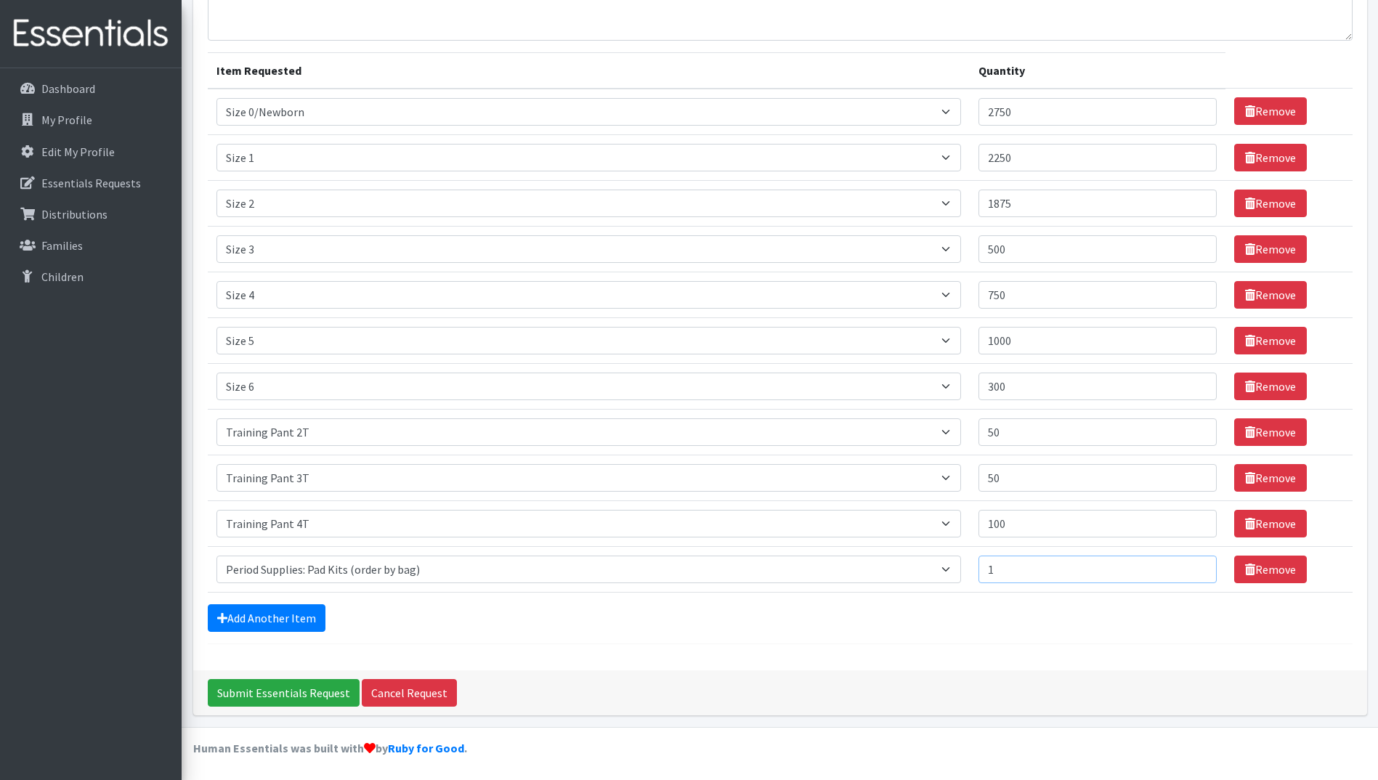
scroll to position [138, 0]
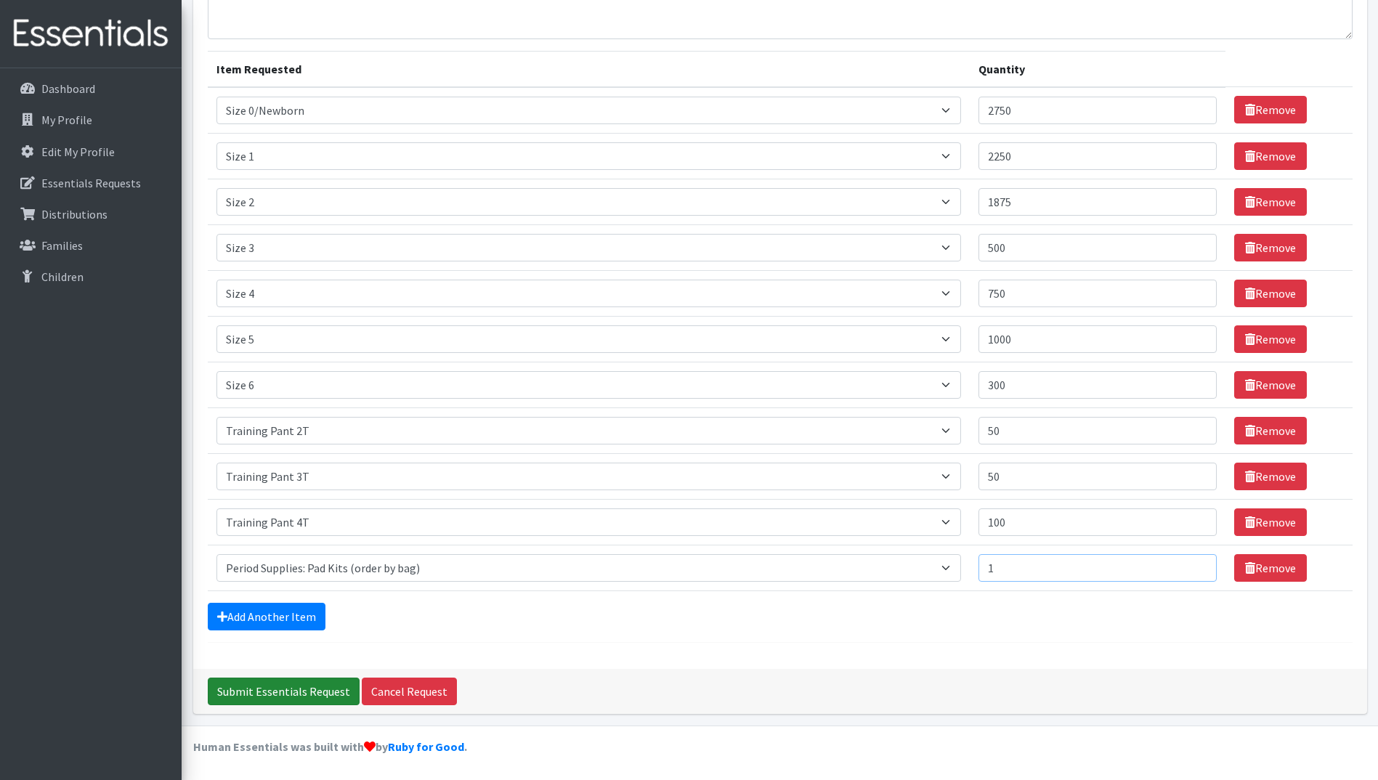
type input "1"
click at [272, 693] on input "Submit Essentials Request" at bounding box center [284, 692] width 152 height 28
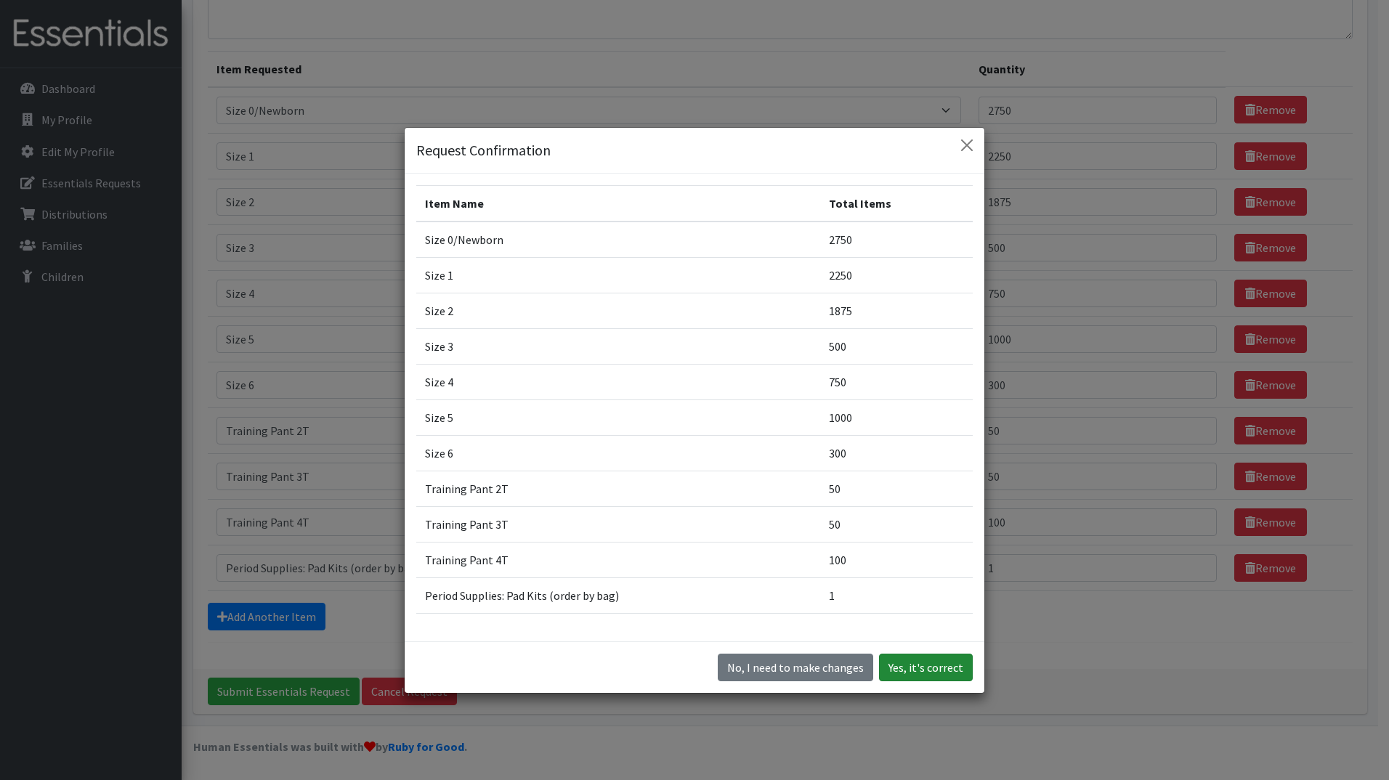
click at [896, 666] on button "Yes, it's correct" at bounding box center [926, 668] width 94 height 28
